Goal: Task Accomplishment & Management: Manage account settings

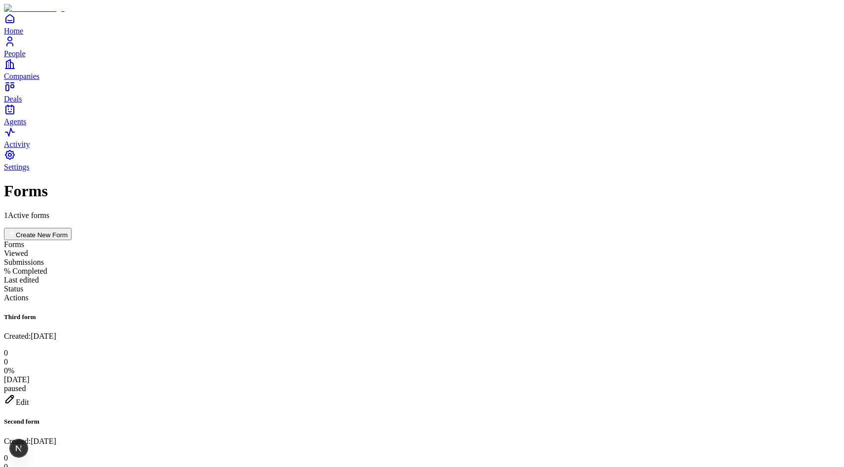
click at [785, 393] on div "Edit" at bounding box center [422, 400] width 836 height 14
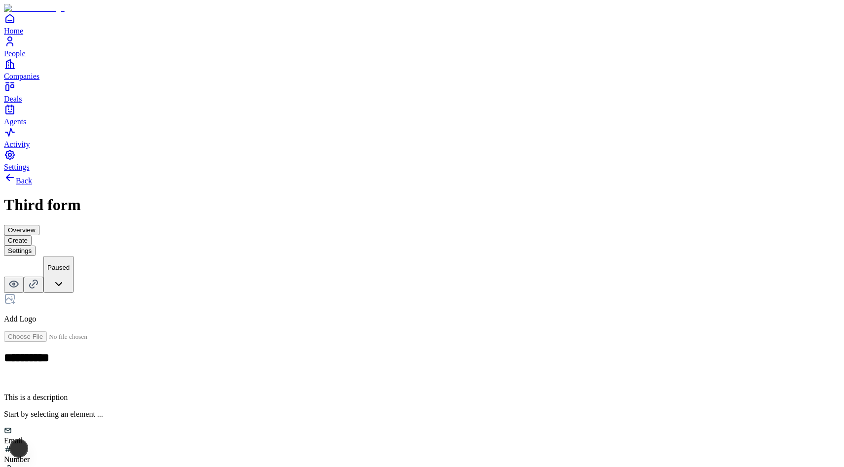
click at [36, 246] on button "Settings" at bounding box center [20, 251] width 32 height 10
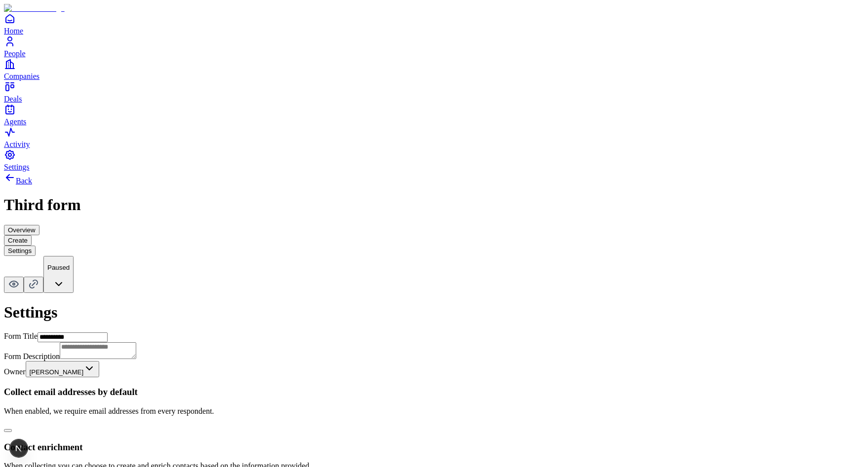
scroll to position [105, 0]
click at [12, 429] on button "button" at bounding box center [8, 430] width 8 height 3
drag, startPoint x: 294, startPoint y: 239, endPoint x: 371, endPoint y: 242, distance: 76.6
